Goal: Book appointment/travel/reservation

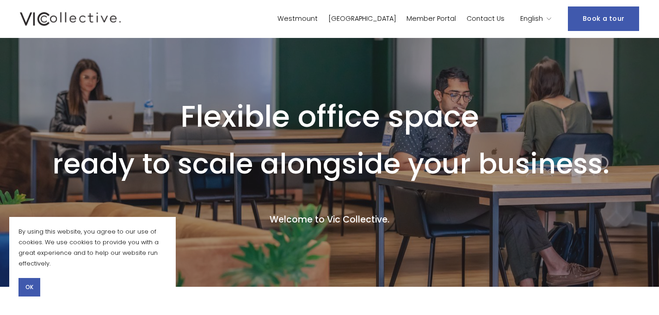
click at [34, 282] on button "OK" at bounding box center [30, 287] width 22 height 19
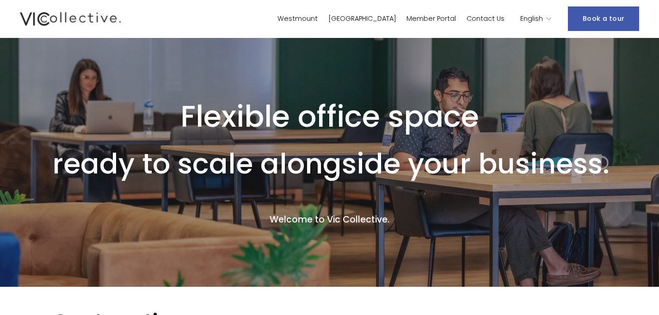
click at [582, 25] on link "Book a tour" at bounding box center [603, 18] width 71 height 25
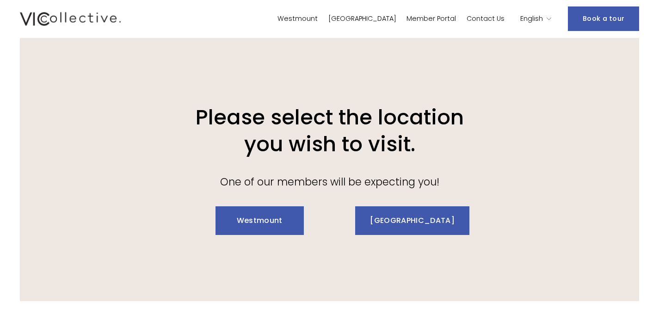
click at [262, 226] on link "Westmount" at bounding box center [260, 220] width 88 height 29
